Goal: Task Accomplishment & Management: Complete application form

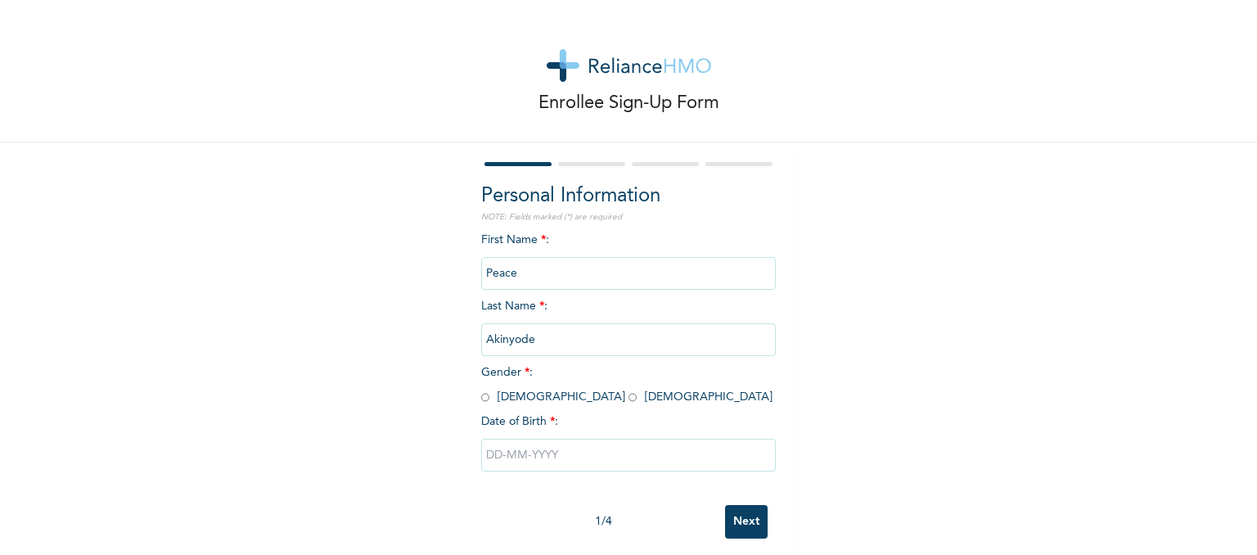
click at [558, 268] on input "Peace" at bounding box center [628, 273] width 295 height 33
click at [508, 268] on input "Peace" at bounding box center [628, 273] width 295 height 33
click at [529, 273] on input "Peace" at bounding box center [628, 273] width 295 height 33
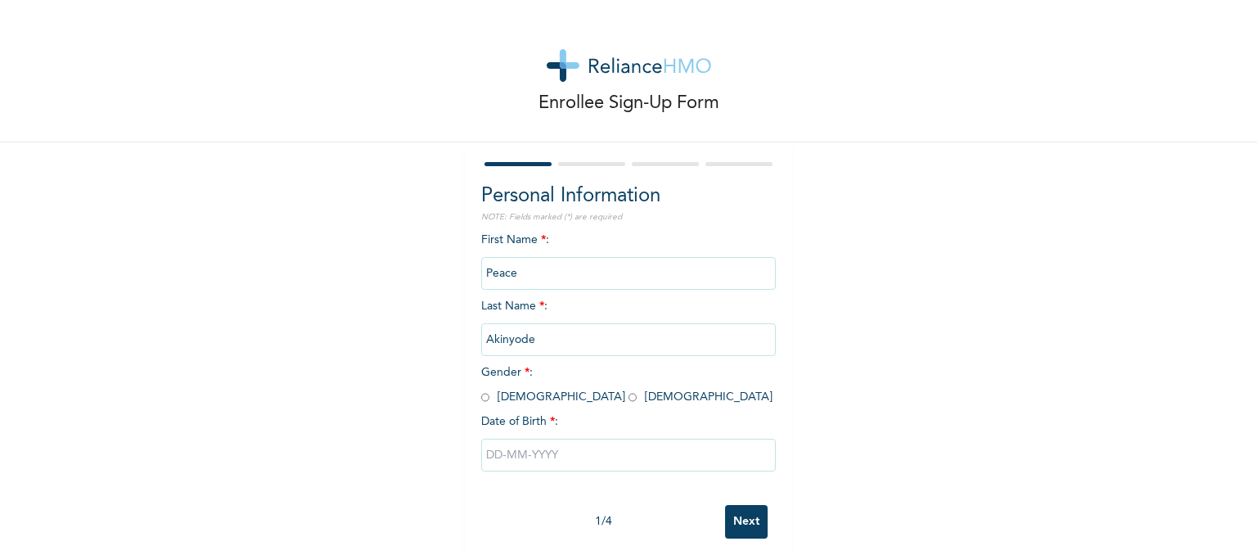
click at [529, 273] on input "Peace" at bounding box center [628, 273] width 295 height 33
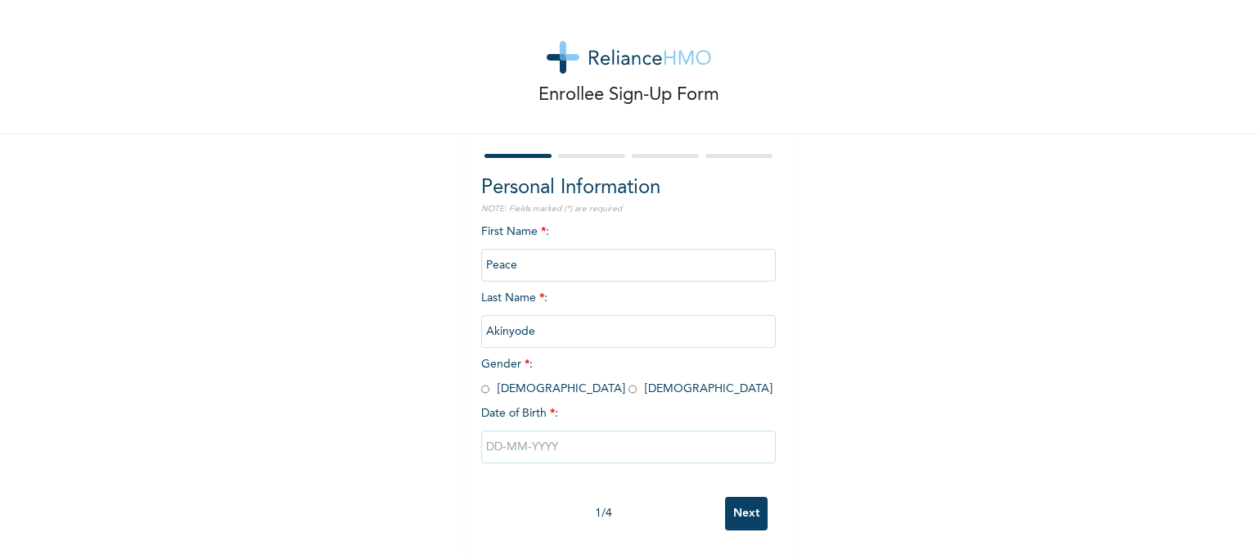
click at [539, 251] on input "Peace" at bounding box center [628, 265] width 295 height 33
click at [563, 434] on input "text" at bounding box center [628, 447] width 295 height 33
select select "7"
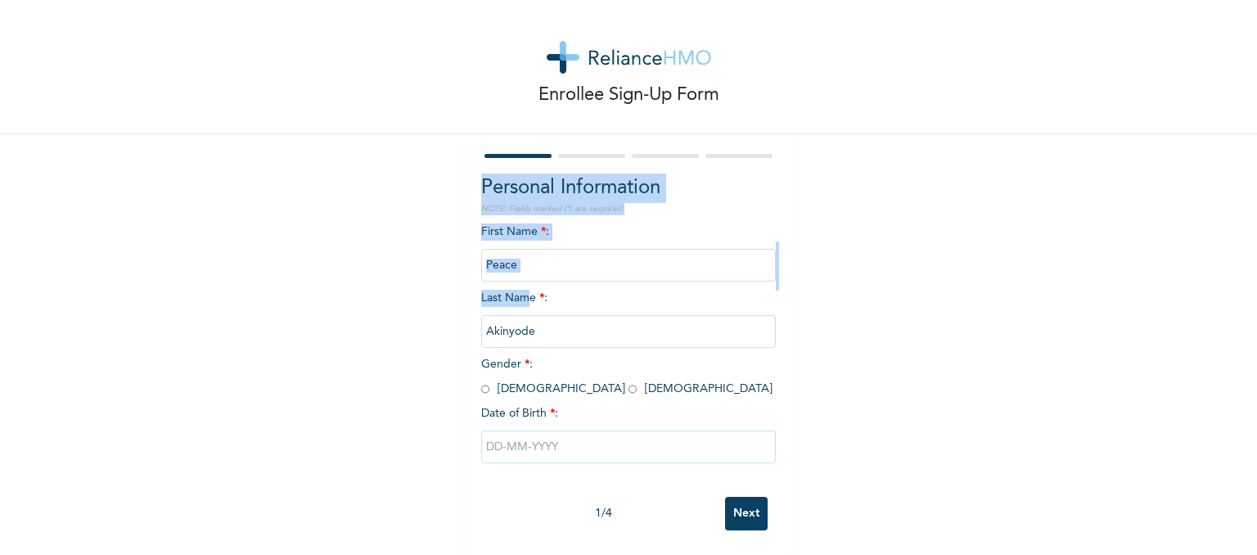
drag, startPoint x: 521, startPoint y: 130, endPoint x: 521, endPoint y: 285, distance: 154.7
click at [521, 285] on div "First Name * : Peace Last Name * : Akinyode Gender * : Male Female Date of Birt…" at bounding box center [628, 355] width 295 height 265
click at [521, 292] on span "Last Name * : Akinyode" at bounding box center [628, 314] width 295 height 45
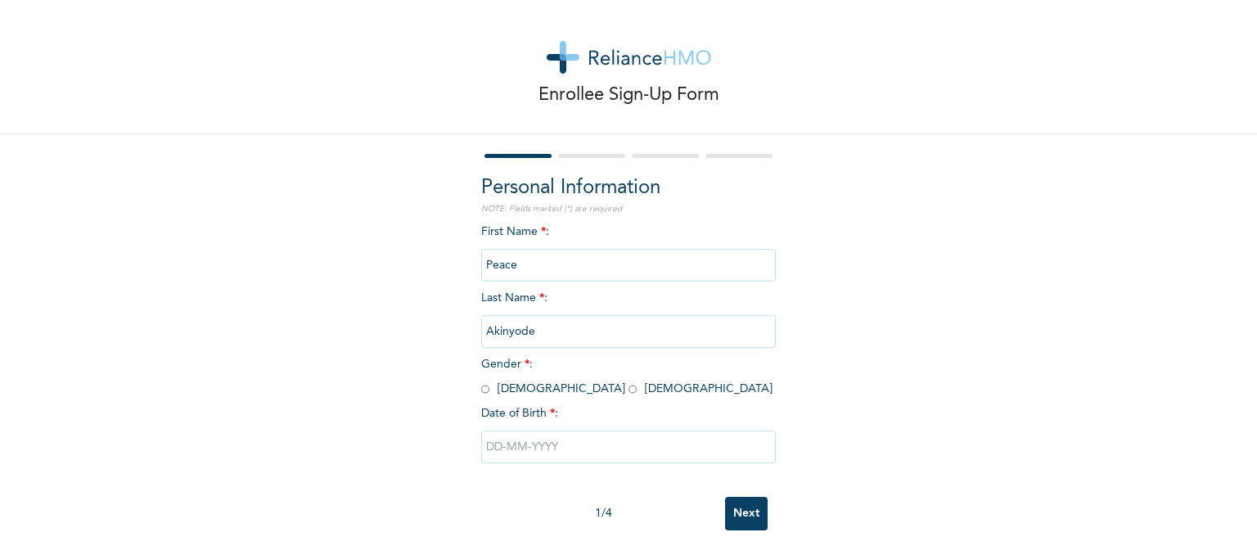
click at [521, 322] on input "Akinyode" at bounding box center [628, 331] width 295 height 33
click at [533, 320] on input "Akinyode" at bounding box center [628, 331] width 295 height 33
click at [542, 226] on span "First Name * : Peace" at bounding box center [628, 248] width 295 height 45
click at [540, 249] on input "Peace" at bounding box center [628, 265] width 295 height 33
click at [774, 449] on div "Personal Information NOTE: Fields marked (*) are required First Name * : Peace …" at bounding box center [628, 344] width 327 height 421
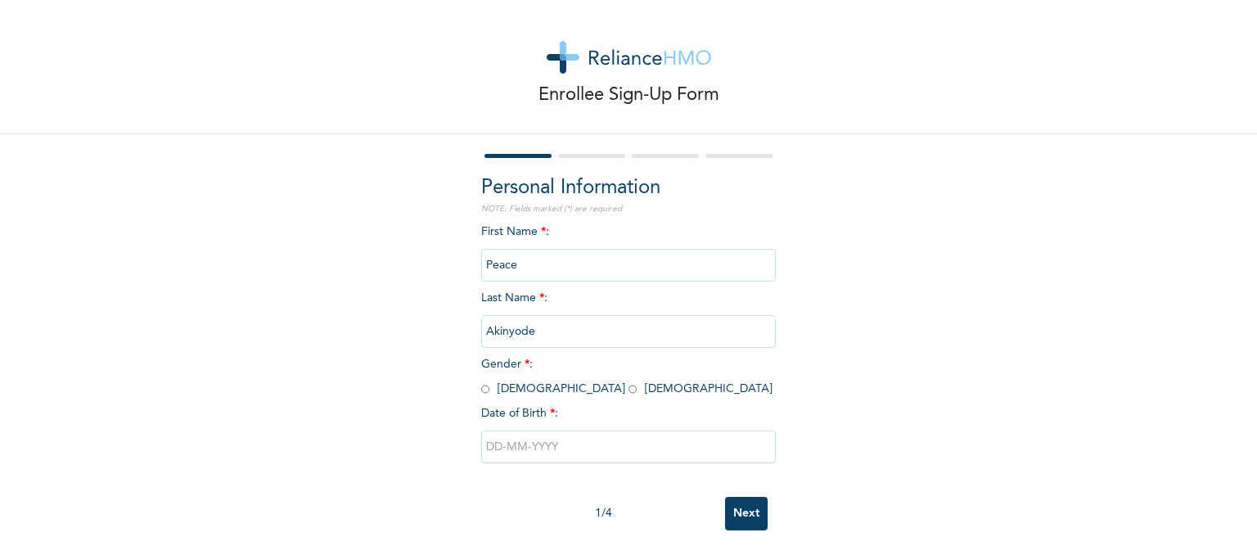
click at [780, 419] on div "Personal Information NOTE: Fields marked (*) are required First Name * : Peace …" at bounding box center [628, 344] width 327 height 421
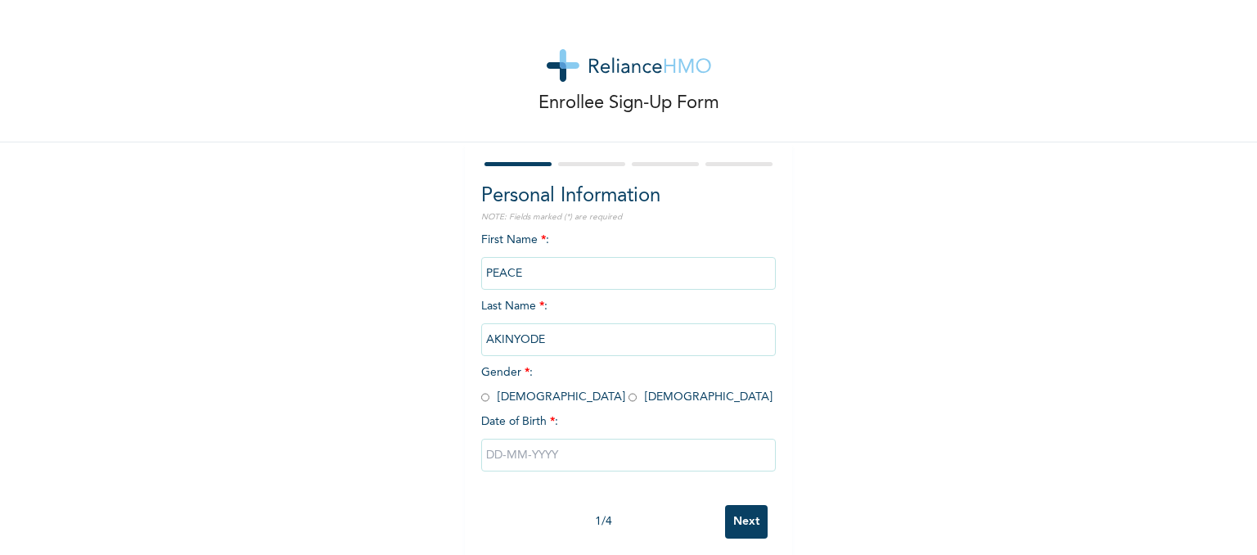
click at [524, 282] on input "PEACE" at bounding box center [628, 273] width 295 height 33
click at [481, 397] on input "radio" at bounding box center [485, 398] width 8 height 16
radio input "true"
click at [516, 448] on input "text" at bounding box center [628, 455] width 295 height 33
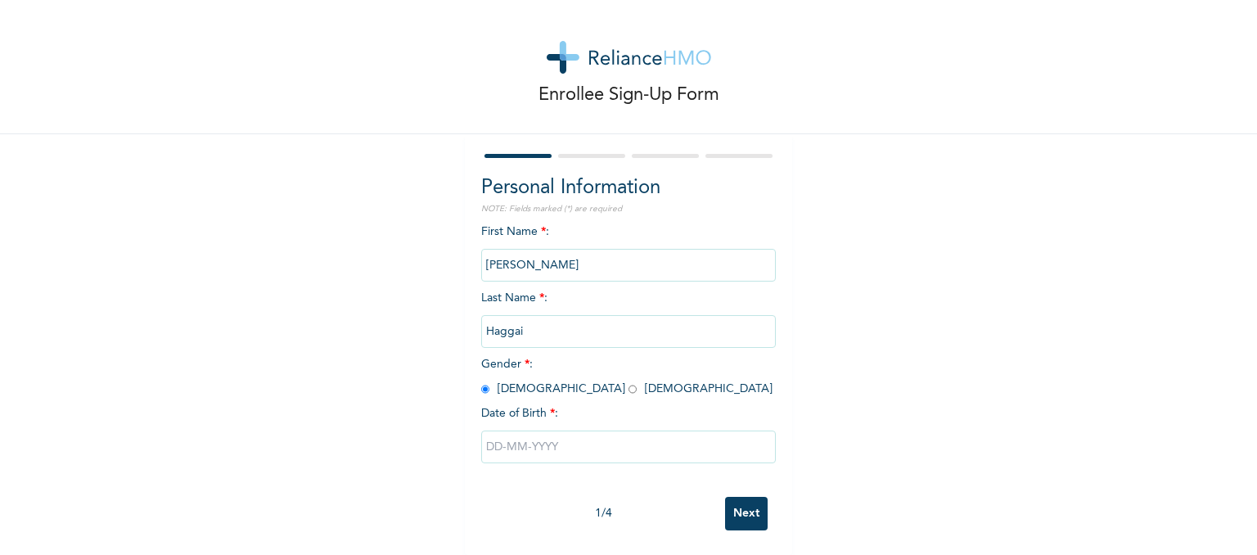
select select "7"
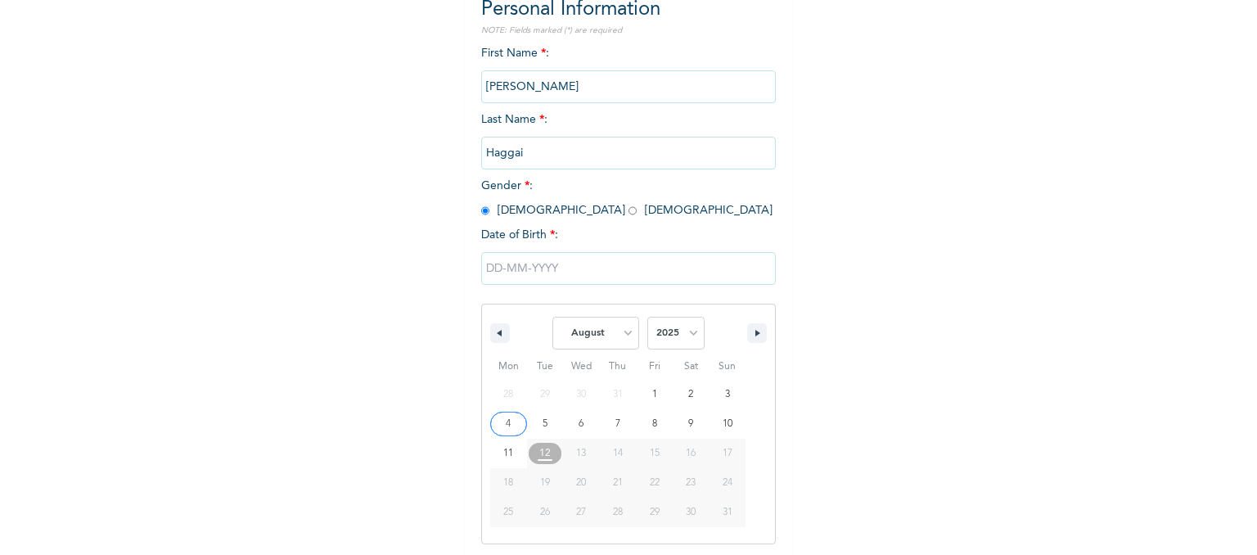
scroll to position [189, 0]
click at [527, 268] on input "text" at bounding box center [628, 266] width 295 height 33
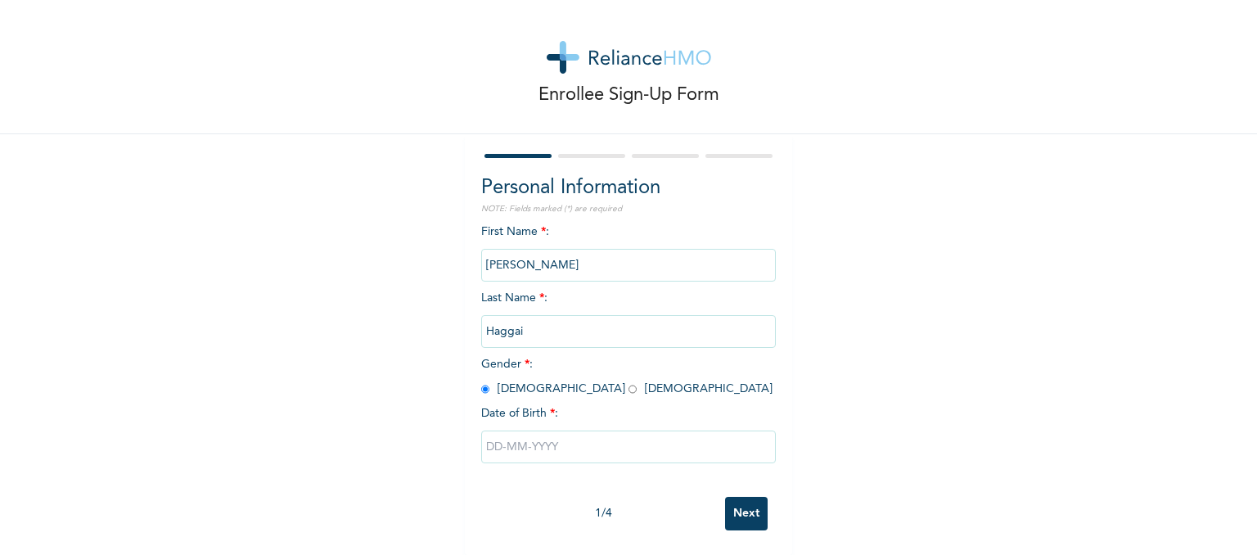
scroll to position [20, 0]
click at [504, 436] on input "text" at bounding box center [628, 447] width 295 height 33
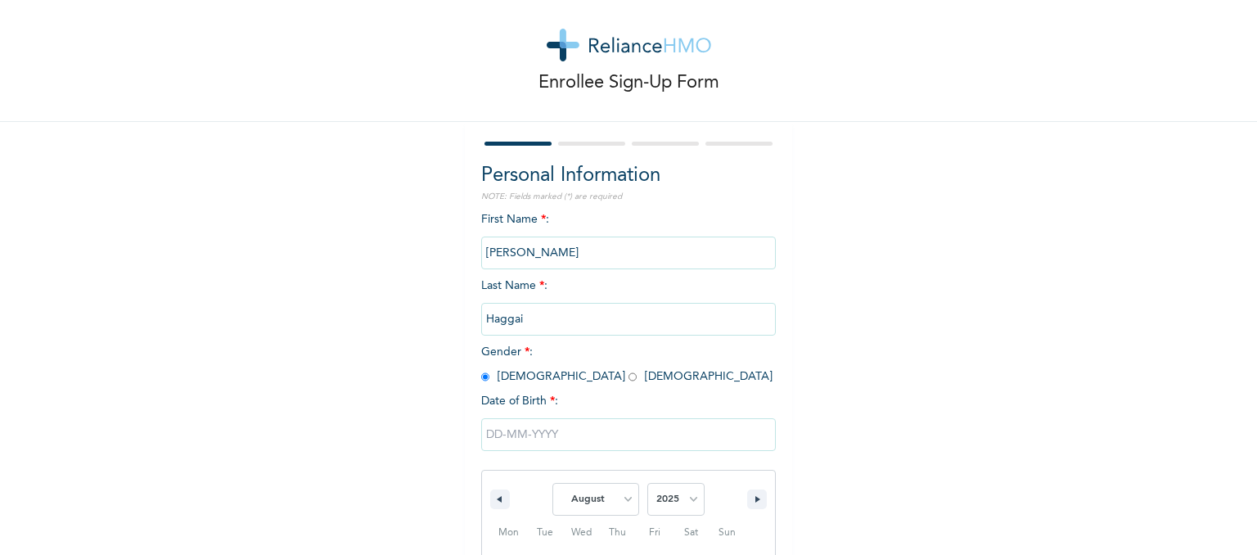
scroll to position [189, 0]
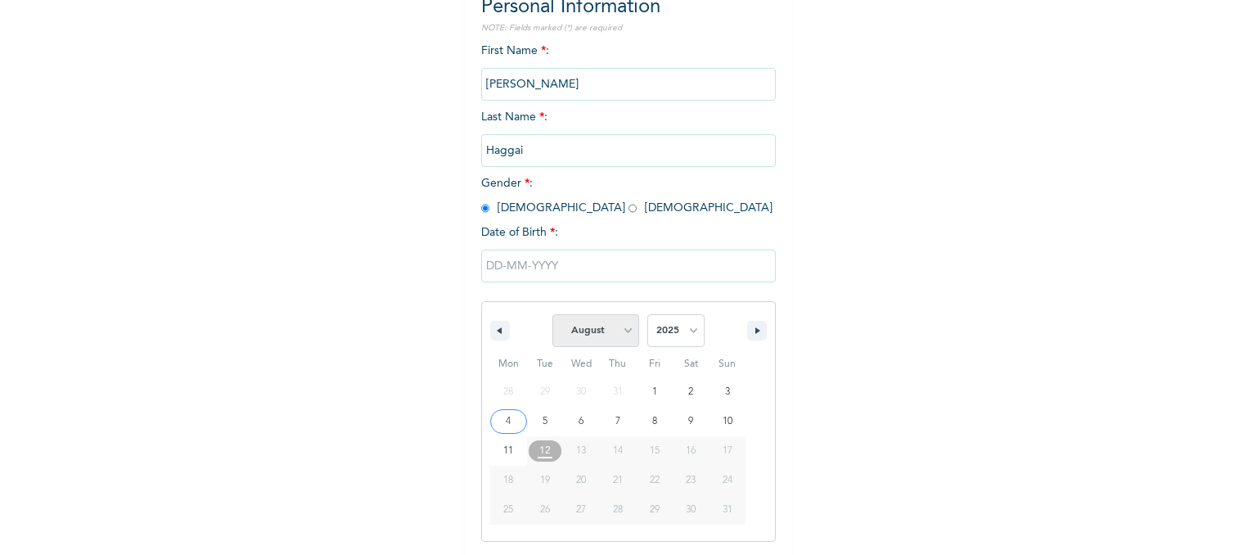
click at [611, 325] on select "January February March April May June July August September October November De…" at bounding box center [596, 330] width 87 height 33
select select "6"
click at [553, 314] on select "January February March April May June July August September October November De…" at bounding box center [596, 330] width 87 height 33
type input "07/27/2025"
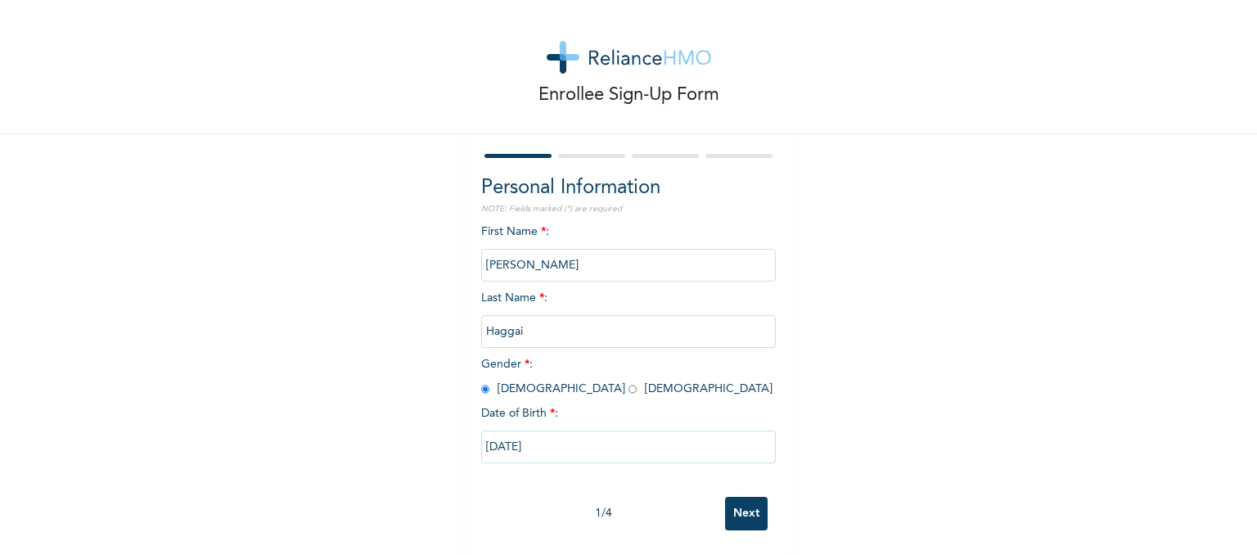
click at [570, 438] on input "07/27/2025" at bounding box center [628, 447] width 295 height 33
select select "6"
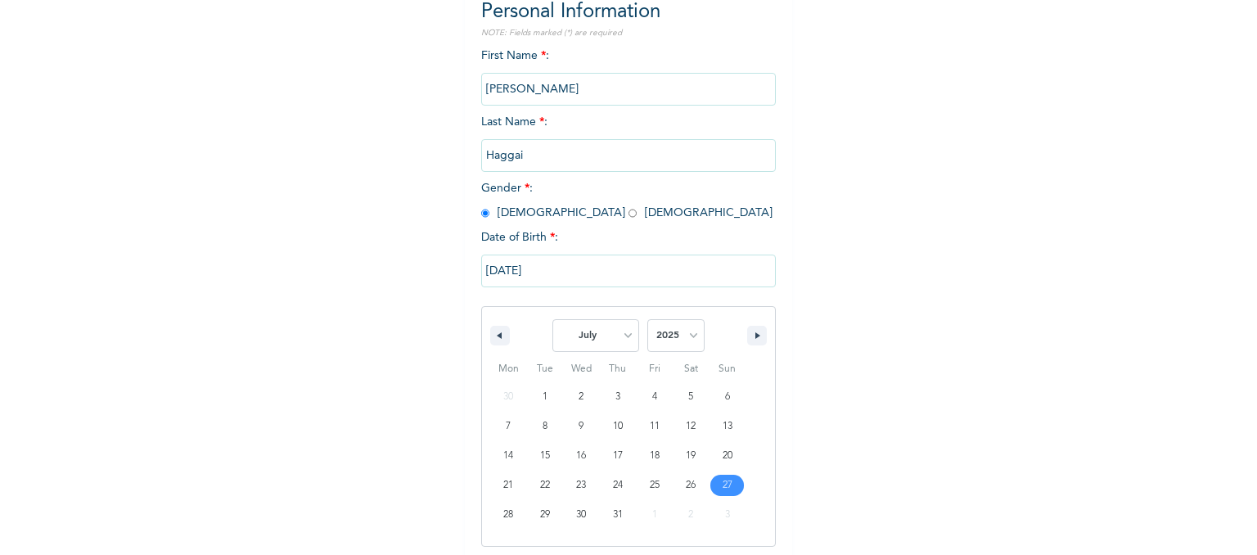
scroll to position [189, 0]
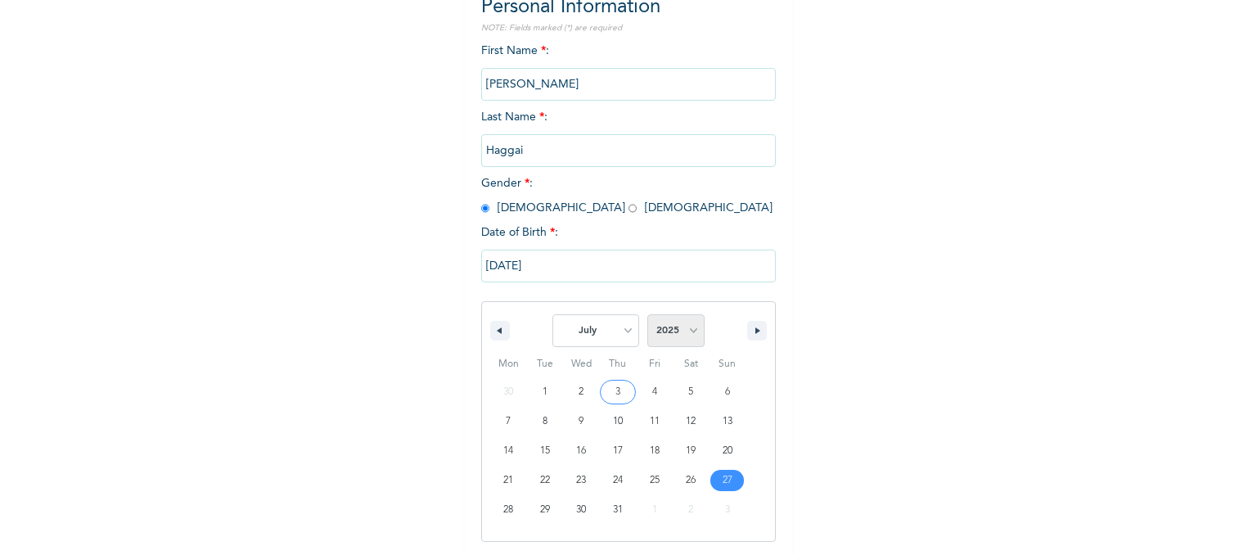
click at [674, 327] on select "2025 2024 2023 2022 2021 2020 2019 2018 2017 2016 2015 2014 2013 2012 2011 2010…" at bounding box center [676, 330] width 57 height 33
select select "1973"
click at [648, 314] on select "2025 2024 2023 2022 2021 2020 2019 2018 2017 2016 2015 2014 2013 2012 2011 2010…" at bounding box center [676, 330] width 57 height 33
type input "07/27/1973"
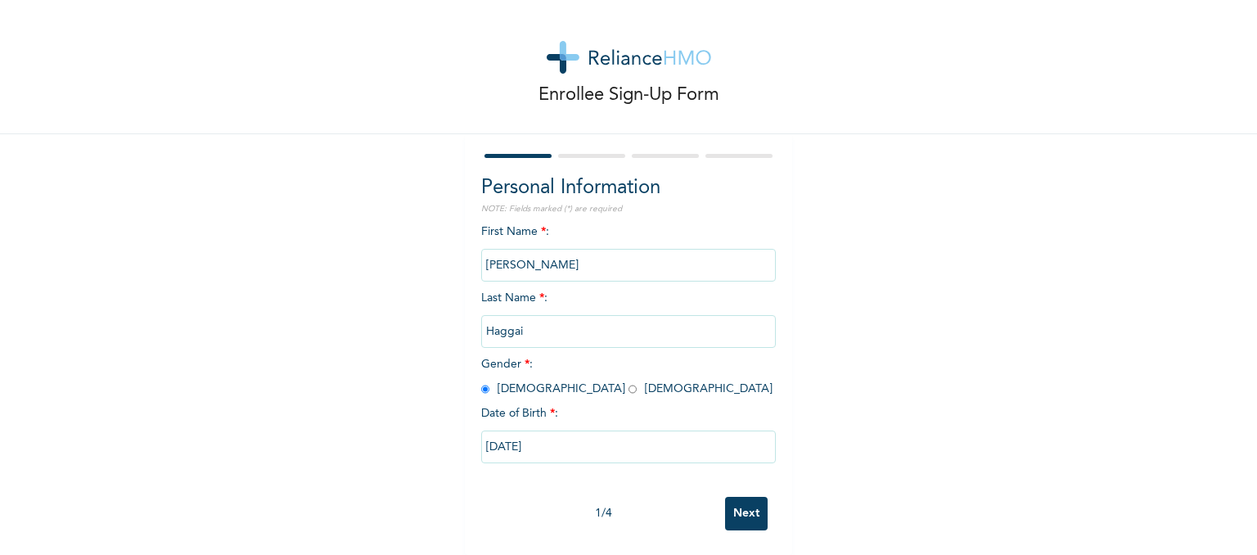
click at [750, 508] on input "Next" at bounding box center [746, 514] width 43 height 34
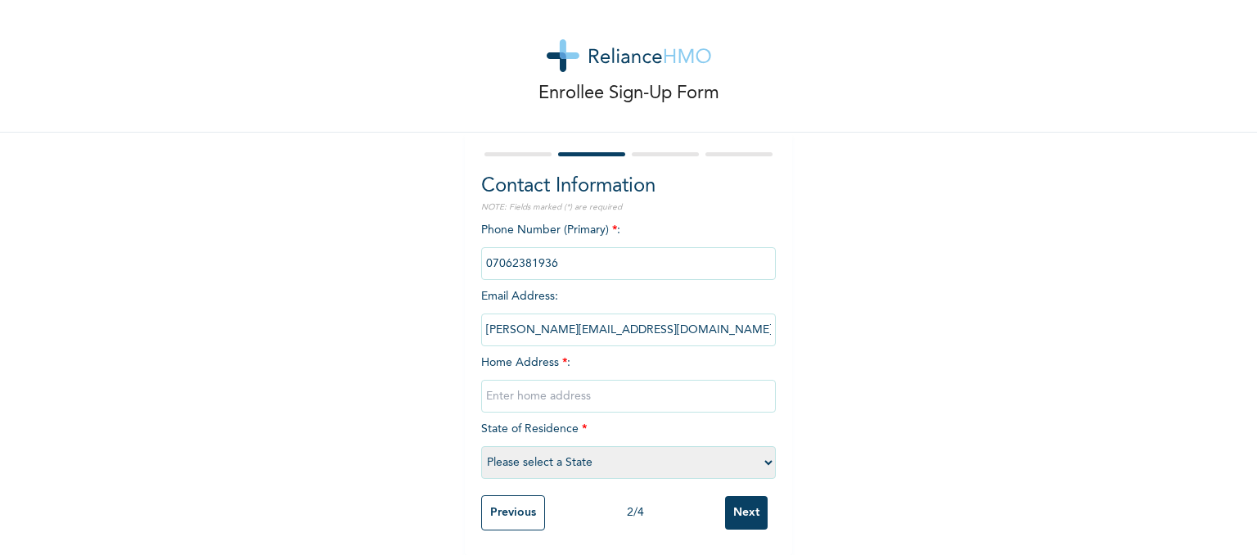
click at [553, 395] on input "text" at bounding box center [628, 396] width 295 height 33
type input "71b Molade Okoya, VI, Lagos."
click at [558, 446] on select "Please select a State Abia Abuja (FCT) Adamawa Akwa Ibom Anambra Bauchi Bayelsa…" at bounding box center [628, 462] width 295 height 33
select select "25"
click at [481, 446] on select "Please select a State Abia Abuja (FCT) Adamawa Akwa Ibom Anambra Bauchi Bayelsa…" at bounding box center [628, 462] width 295 height 33
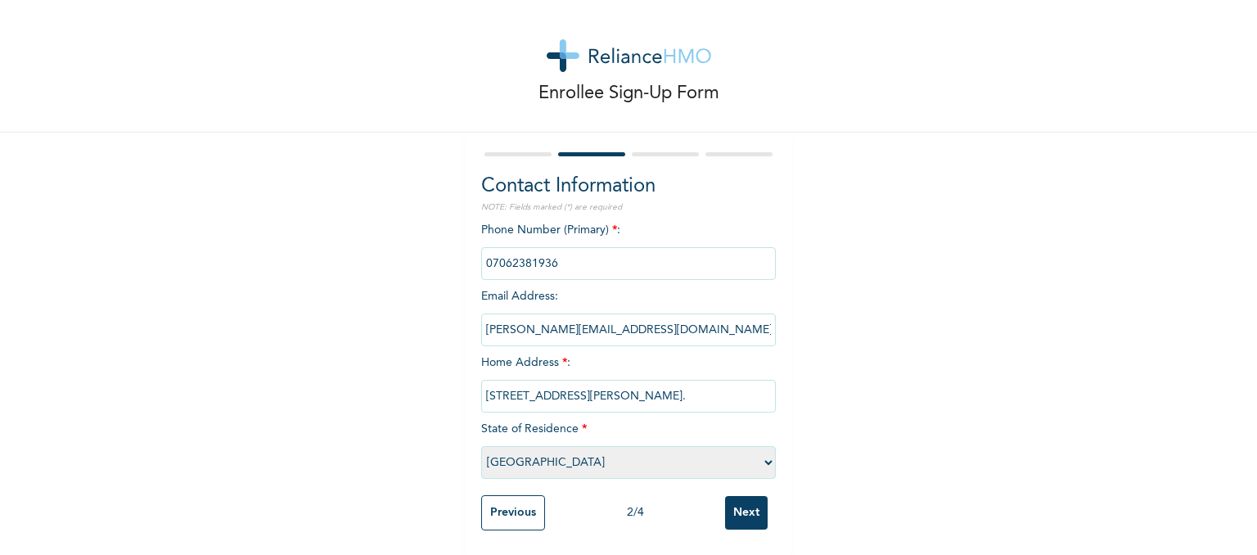
click at [726, 499] on input "Next" at bounding box center [746, 513] width 43 height 34
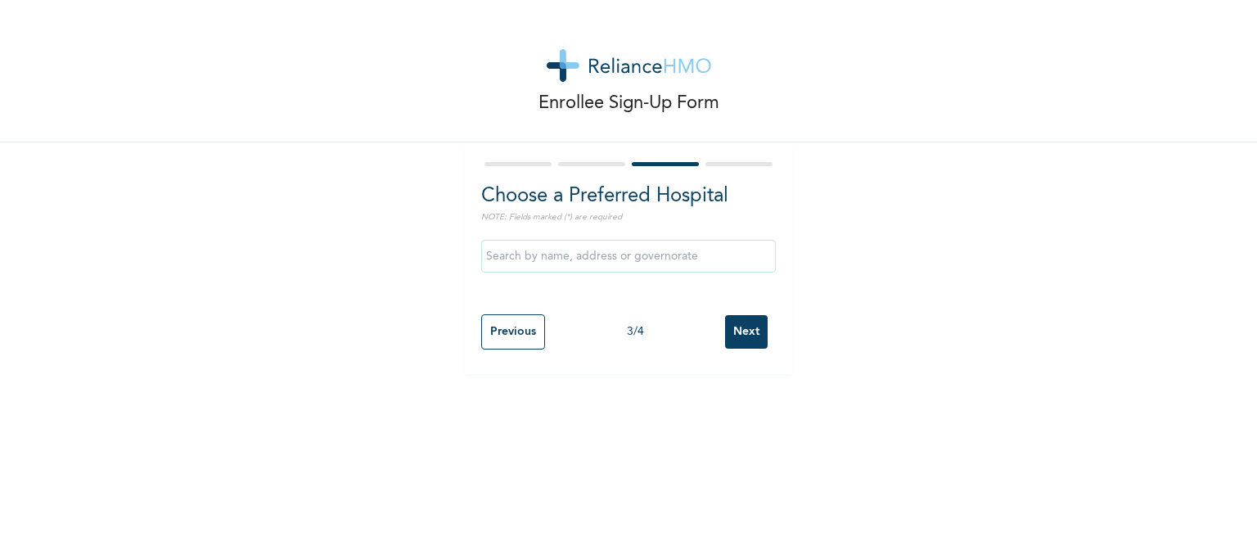
scroll to position [0, 0]
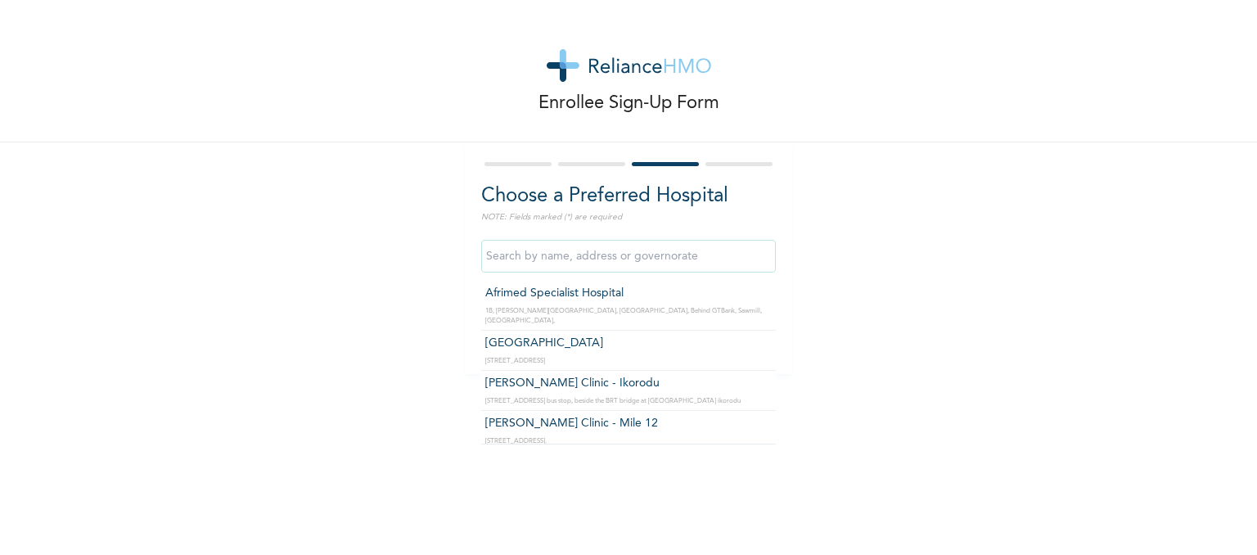
click at [620, 260] on input "text" at bounding box center [628, 256] width 295 height 33
click at [534, 255] on input "text" at bounding box center [628, 256] width 295 height 33
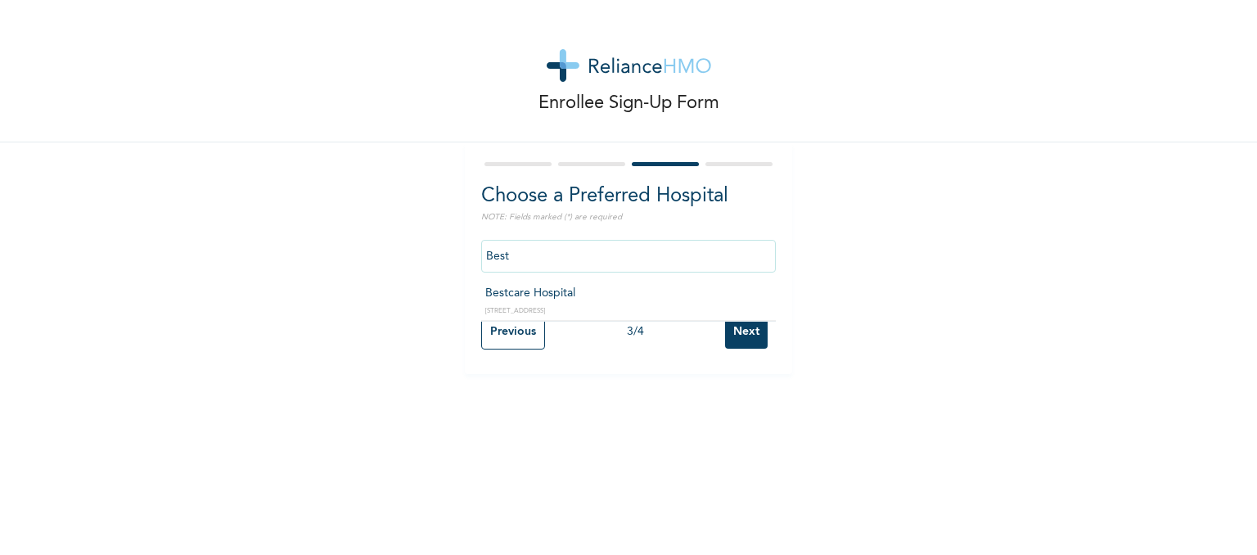
type input "Bestcare Hospital"
click at [748, 341] on input "Next" at bounding box center [746, 332] width 43 height 34
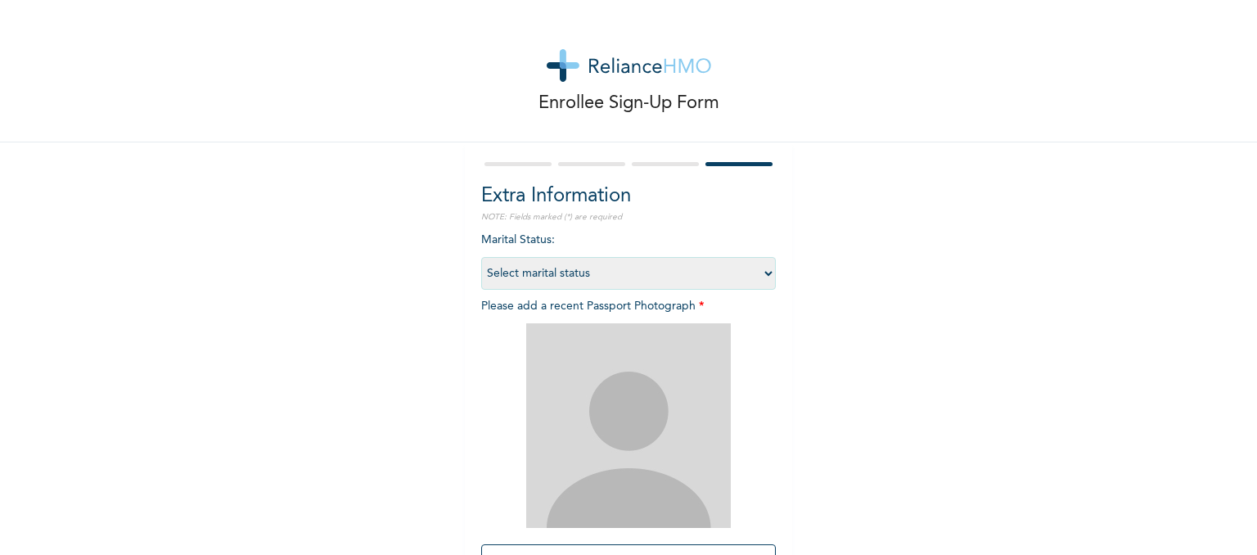
click at [613, 276] on select "Select marital status Single Married Divorced Widow/Widower" at bounding box center [628, 273] width 295 height 33
select select "2"
click at [481, 257] on select "Select marital status Single Married Divorced Widow/Widower" at bounding box center [628, 273] width 295 height 33
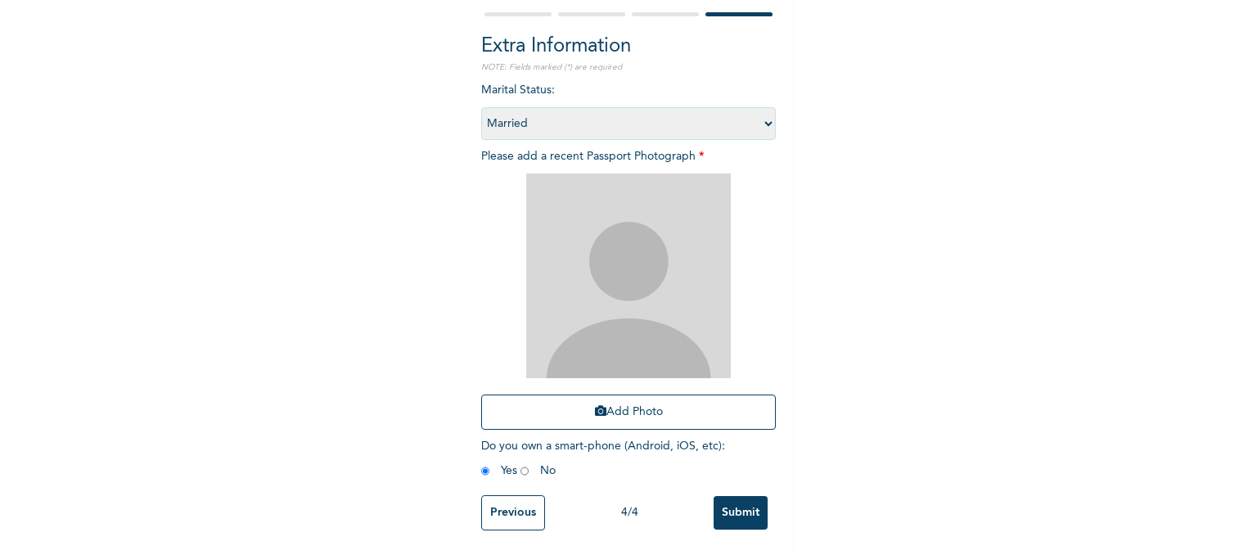
click at [716, 496] on input "Submit" at bounding box center [741, 513] width 54 height 34
